Goal: Information Seeking & Learning: Find specific fact

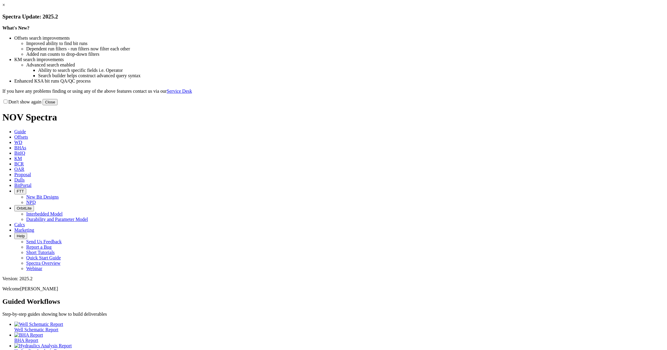
click at [5, 7] on link "×" at bounding box center [3, 4] width 3 height 5
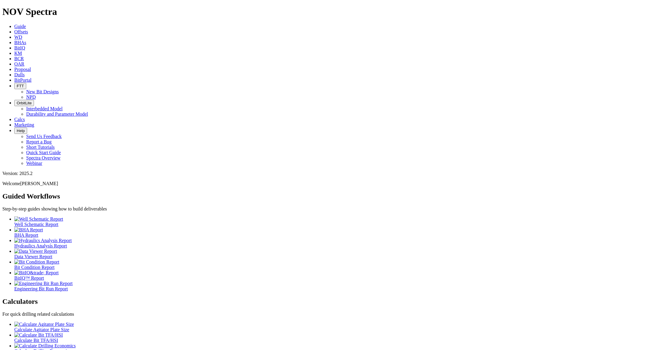
click at [28, 29] on link "Offsets" at bounding box center [21, 31] width 14 height 5
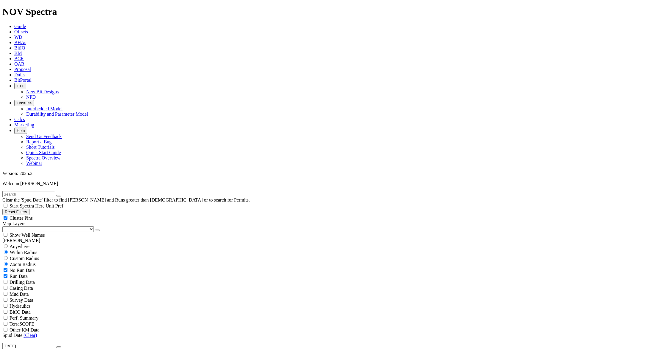
click at [50, 191] on input "text" at bounding box center [28, 194] width 53 height 6
paste input "11" TKF66-H6"
type input "11" TKF66-H6"
click at [27, 244] on span "Anywhere" at bounding box center [20, 246] width 20 height 5
radio input "true"
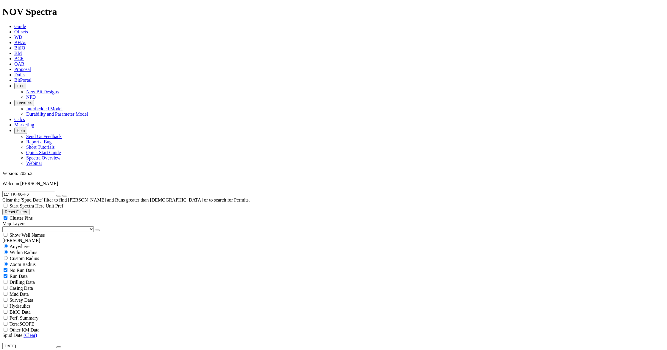
radio input "false"
drag, startPoint x: 27, startPoint y: 27, endPoint x: -12, endPoint y: 28, distance: 39.3
type input "H6"
radio input "false"
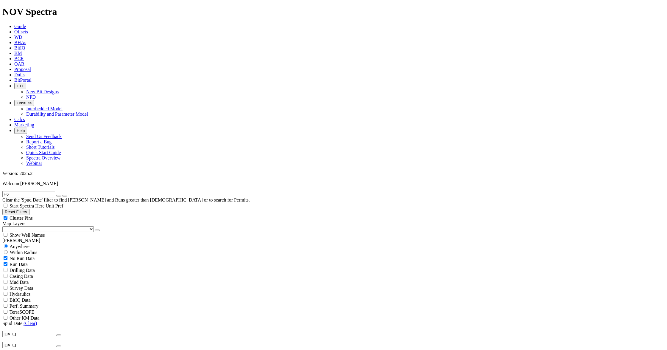
radio input "true"
drag, startPoint x: 610, startPoint y: 106, endPoint x: 614, endPoint y: 105, distance: 4.3
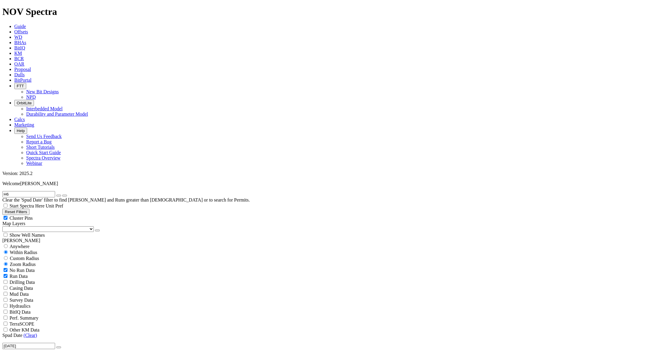
click at [36, 191] on input "H6" at bounding box center [28, 194] width 53 height 6
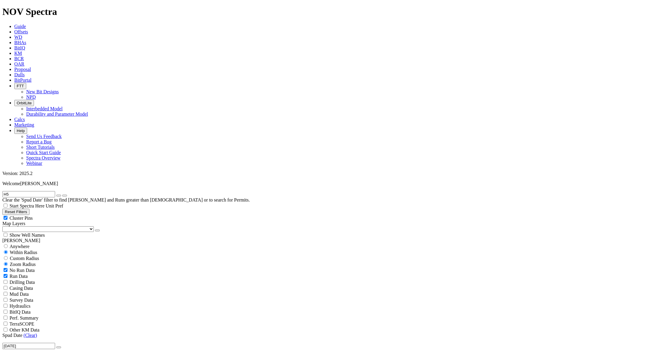
click at [62, 195] on button "submit" at bounding box center [64, 196] width 5 height 2
click at [20, 191] on input "H5" at bounding box center [28, 194] width 53 height 6
click at [32, 191] on input "H6" at bounding box center [28, 194] width 53 height 6
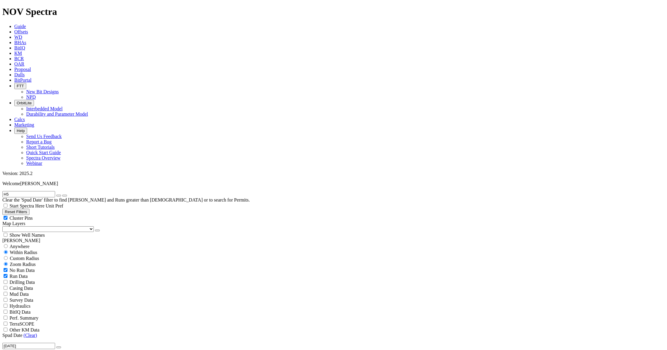
click at [62, 195] on button "submit" at bounding box center [64, 196] width 5 height 2
click at [42, 191] on input "H5" at bounding box center [28, 194] width 53 height 6
type input "H"
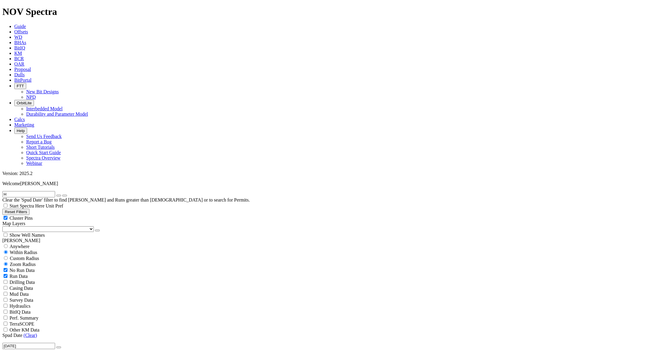
click at [62, 195] on button "submit" at bounding box center [64, 196] width 5 height 2
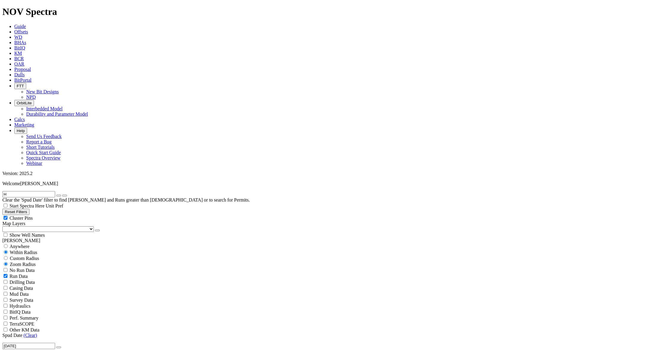
checkbox input "false"
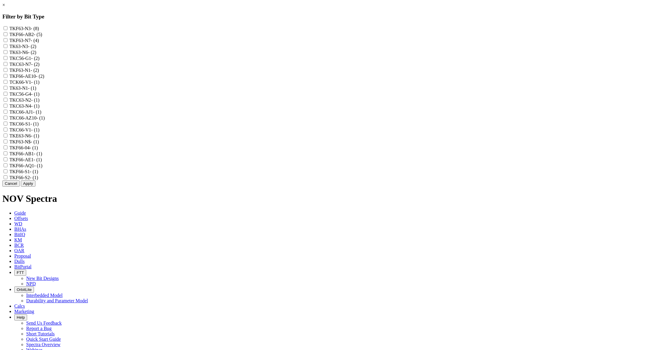
click at [5, 7] on link "×" at bounding box center [3, 4] width 3 height 5
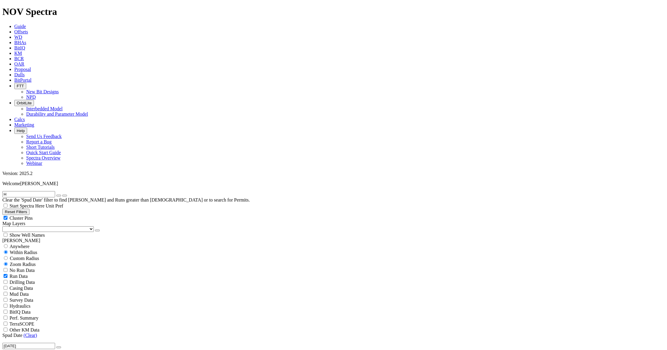
click at [59, 195] on icon "button" at bounding box center [59, 195] width 0 height 0
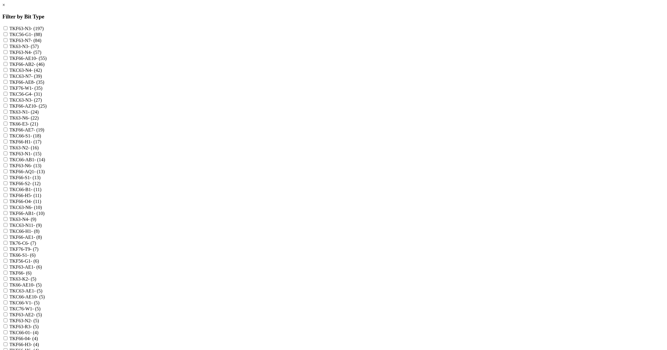
scroll to position [122, 0]
click at [7, 193] on input "TKF66-H5 - (11)" at bounding box center [6, 195] width 4 height 4
checkbox input "true"
click at [7, 348] on input "TKF66-H6 - (4)" at bounding box center [6, 350] width 4 height 4
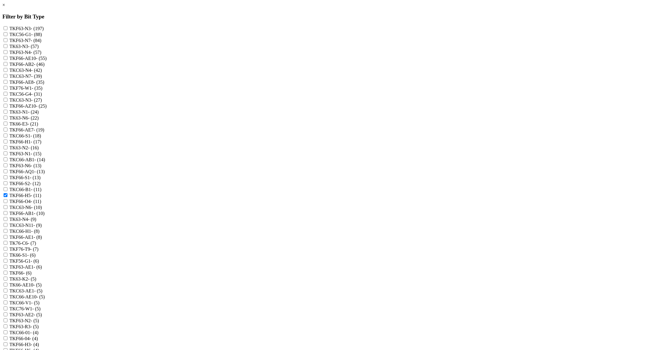
checkbox input "true"
click at [80, 185] on div "× Filter by Bit Type TKF63-N3 - (197) TKC56-G1 - (88) TKF63-N7 - (84) TK63-N3 -…" at bounding box center [333, 314] width 663 height 625
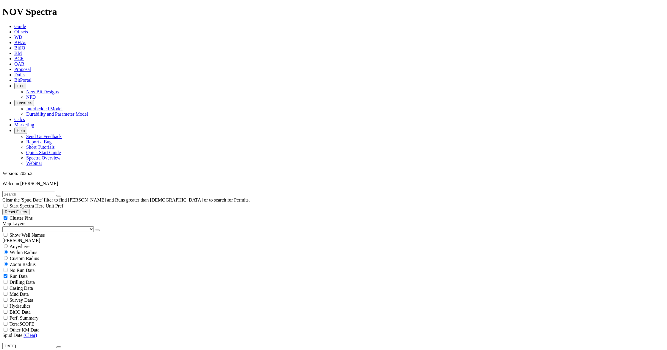
click at [59, 195] on icon "submit" at bounding box center [59, 195] width 0 height 0
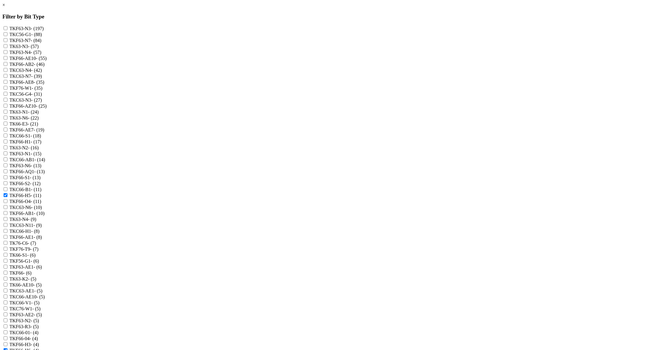
scroll to position [520, 0]
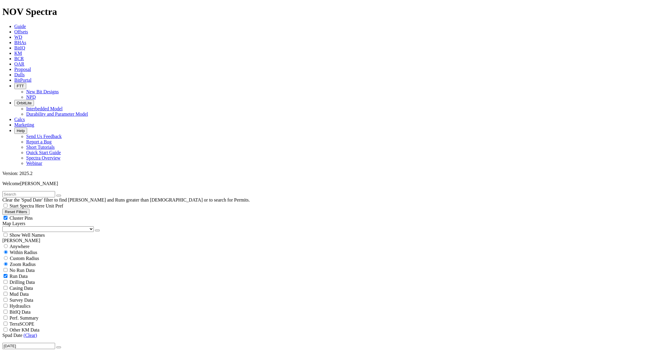
scroll to position [534, 0]
